Goal: Information Seeking & Learning: Learn about a topic

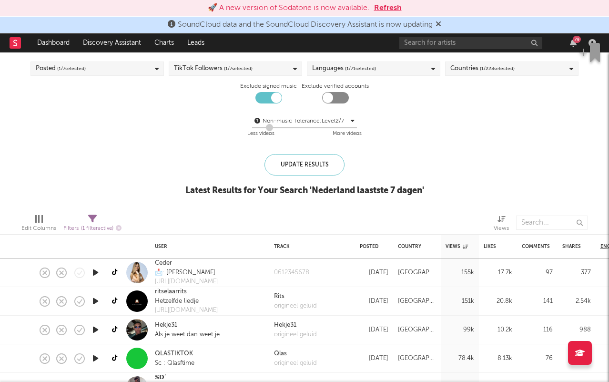
click at [266, 202] on div "Update Results Latest Results for Your Search ' Nederland laastste 7 dagen '" at bounding box center [304, 180] width 239 height 52
click at [285, 173] on div "Update Results" at bounding box center [305, 164] width 80 height 21
click at [286, 172] on div "Update Results" at bounding box center [305, 164] width 80 height 21
click at [170, 264] on link "Ceder" at bounding box center [163, 263] width 17 height 10
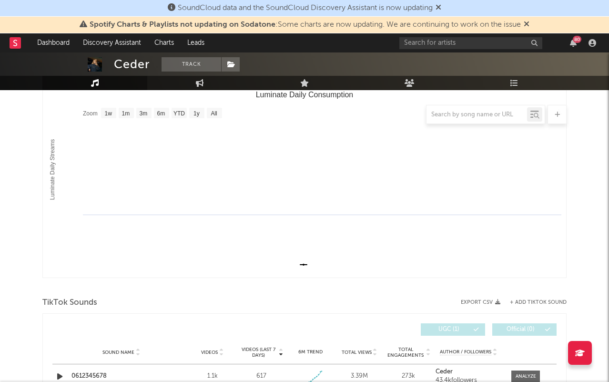
scroll to position [114, 0]
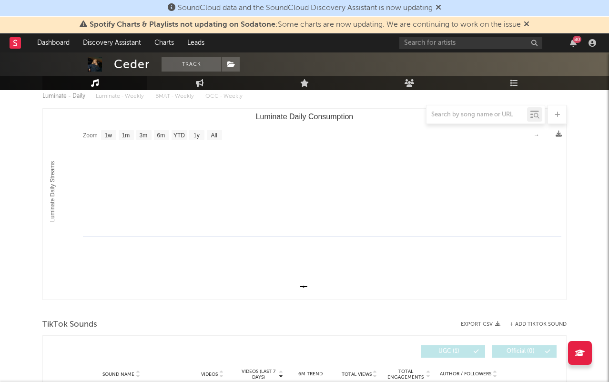
click at [164, 173] on rect "Luminate Daily Consumption" at bounding box center [305, 204] width 524 height 191
click at [114, 125] on rect "Luminate Daily Consumption" at bounding box center [305, 204] width 524 height 191
click at [126, 130] on rect "Luminate Daily Consumption" at bounding box center [126, 135] width 15 height 10
select select "1m"
type input "[DATE]"
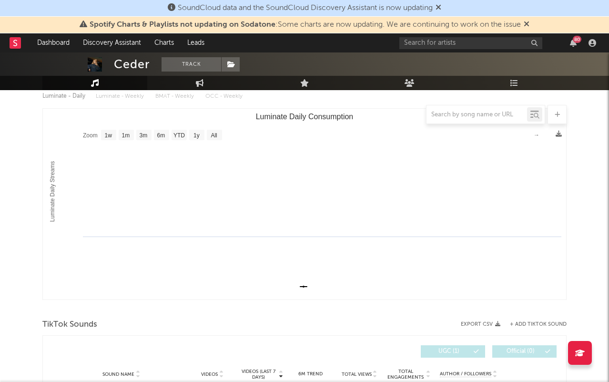
type input "[DATE]"
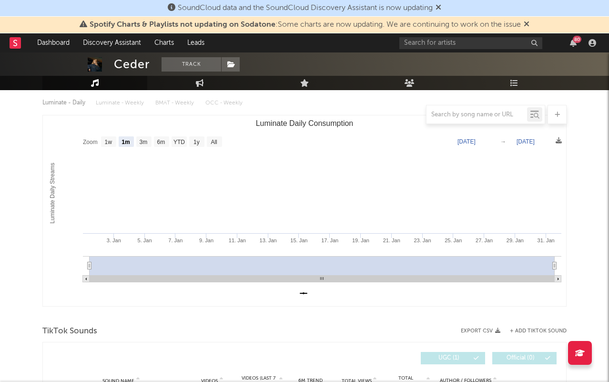
scroll to position [212, 0]
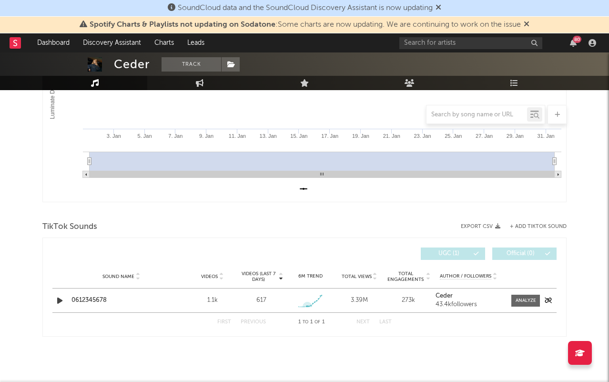
click at [308, 300] on rect at bounding box center [310, 300] width 24 height 13
